Goal: Navigation & Orientation: Find specific page/section

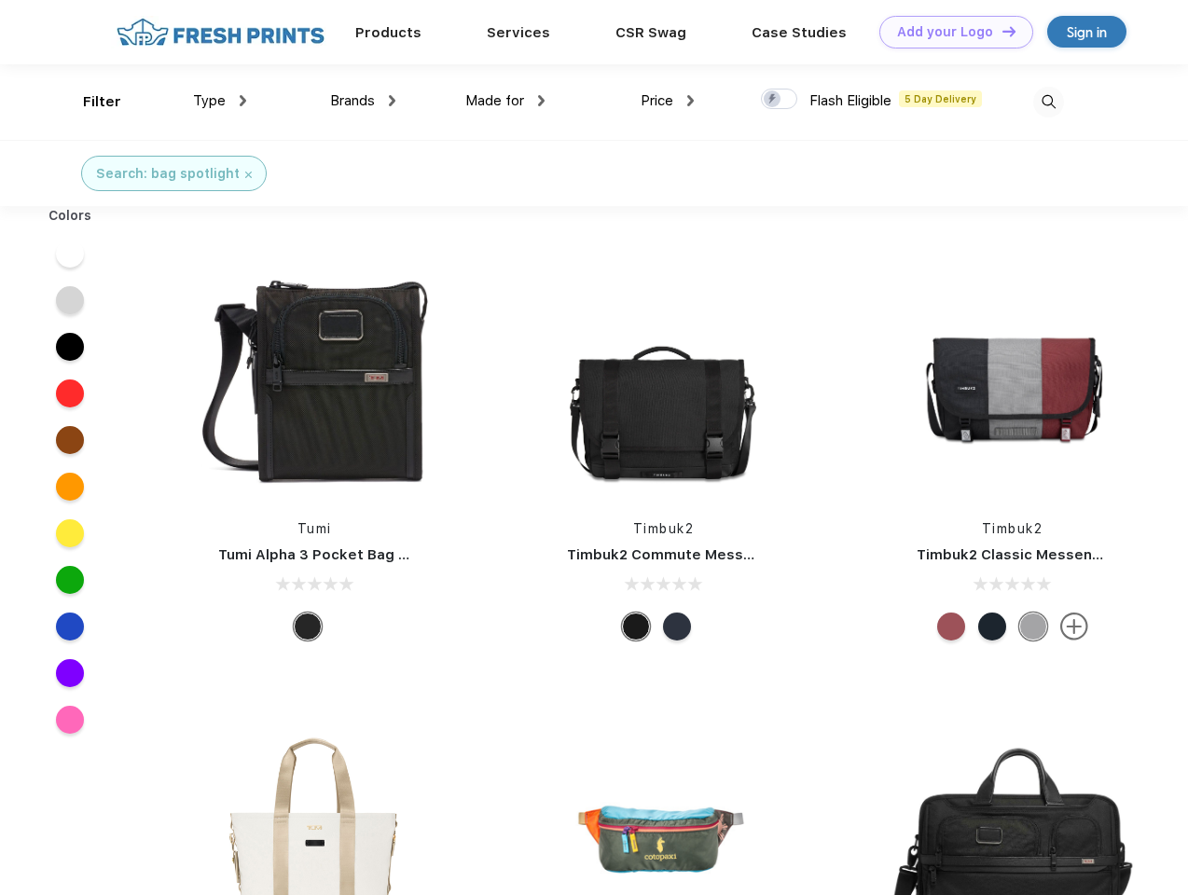
click at [949, 32] on link "Add your Logo Design Tool" at bounding box center [956, 32] width 154 height 33
click at [0, 0] on div "Design Tool" at bounding box center [0, 0] width 0 height 0
click at [1000, 31] on link "Add your Logo Design Tool" at bounding box center [956, 32] width 154 height 33
click at [90, 102] on div "Filter" at bounding box center [102, 101] width 38 height 21
click at [220, 101] on span "Type" at bounding box center [209, 100] width 33 height 17
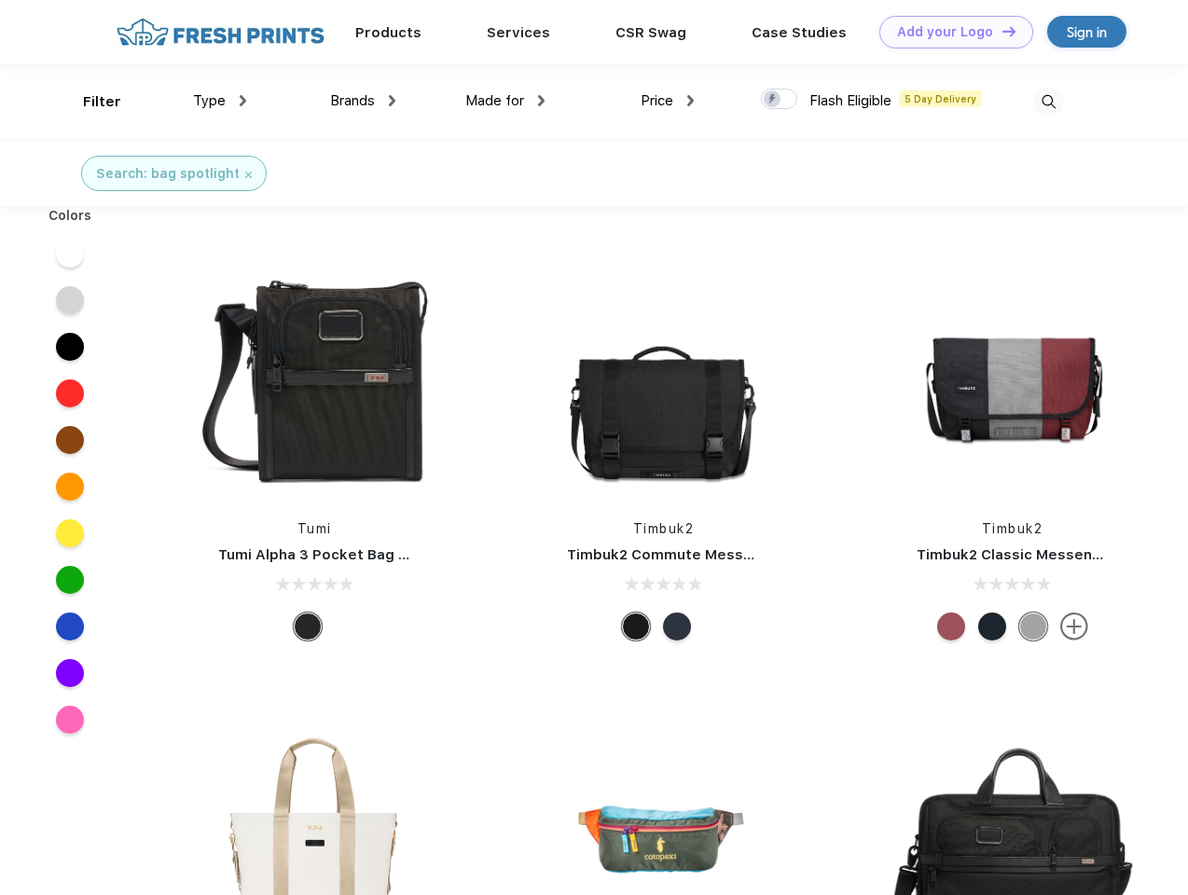
click at [363, 101] on span "Brands" at bounding box center [352, 100] width 45 height 17
click at [505, 101] on span "Made for" at bounding box center [494, 100] width 59 height 17
click at [668, 101] on span "Price" at bounding box center [657, 100] width 33 height 17
click at [780, 100] on div at bounding box center [779, 99] width 36 height 21
click at [773, 100] on input "checkbox" at bounding box center [767, 94] width 12 height 12
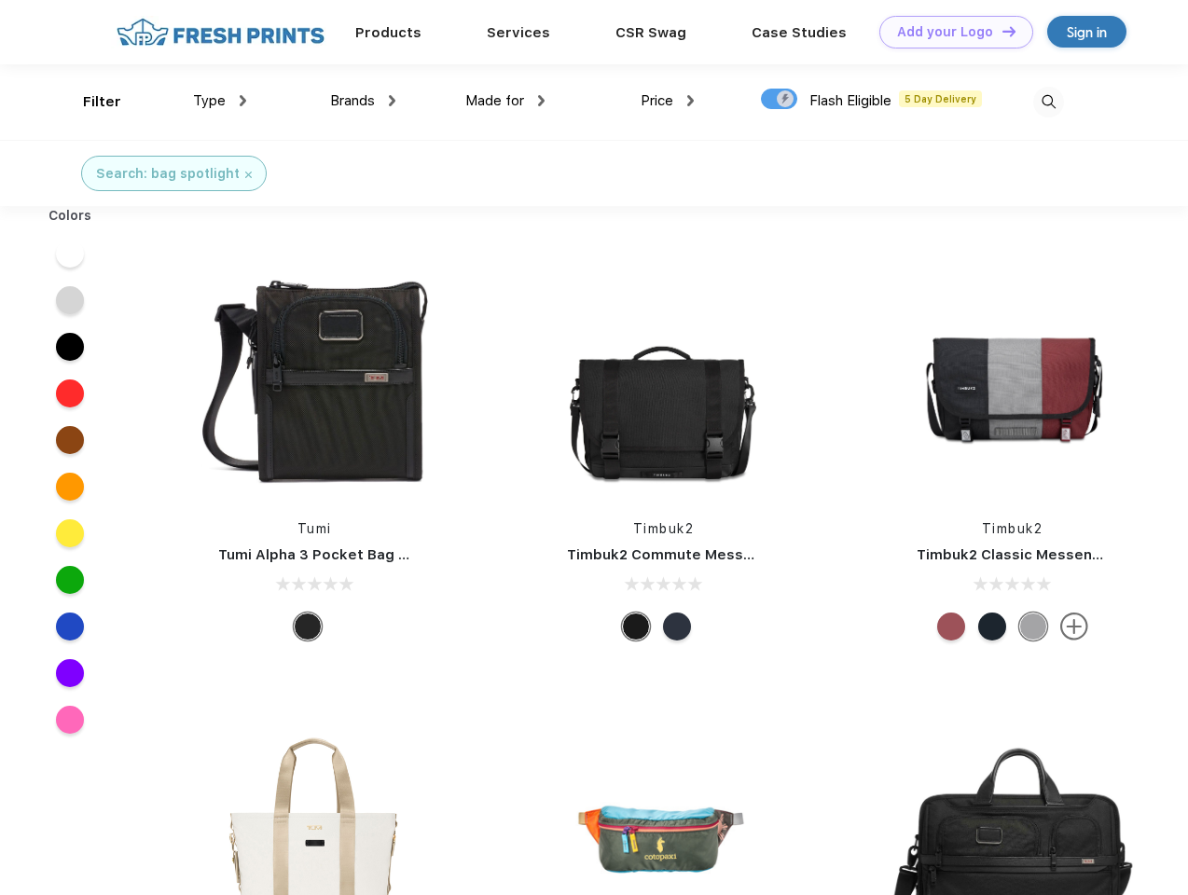
click at [1048, 102] on img at bounding box center [1048, 102] width 31 height 31
